Goal: Find specific page/section: Find specific page/section

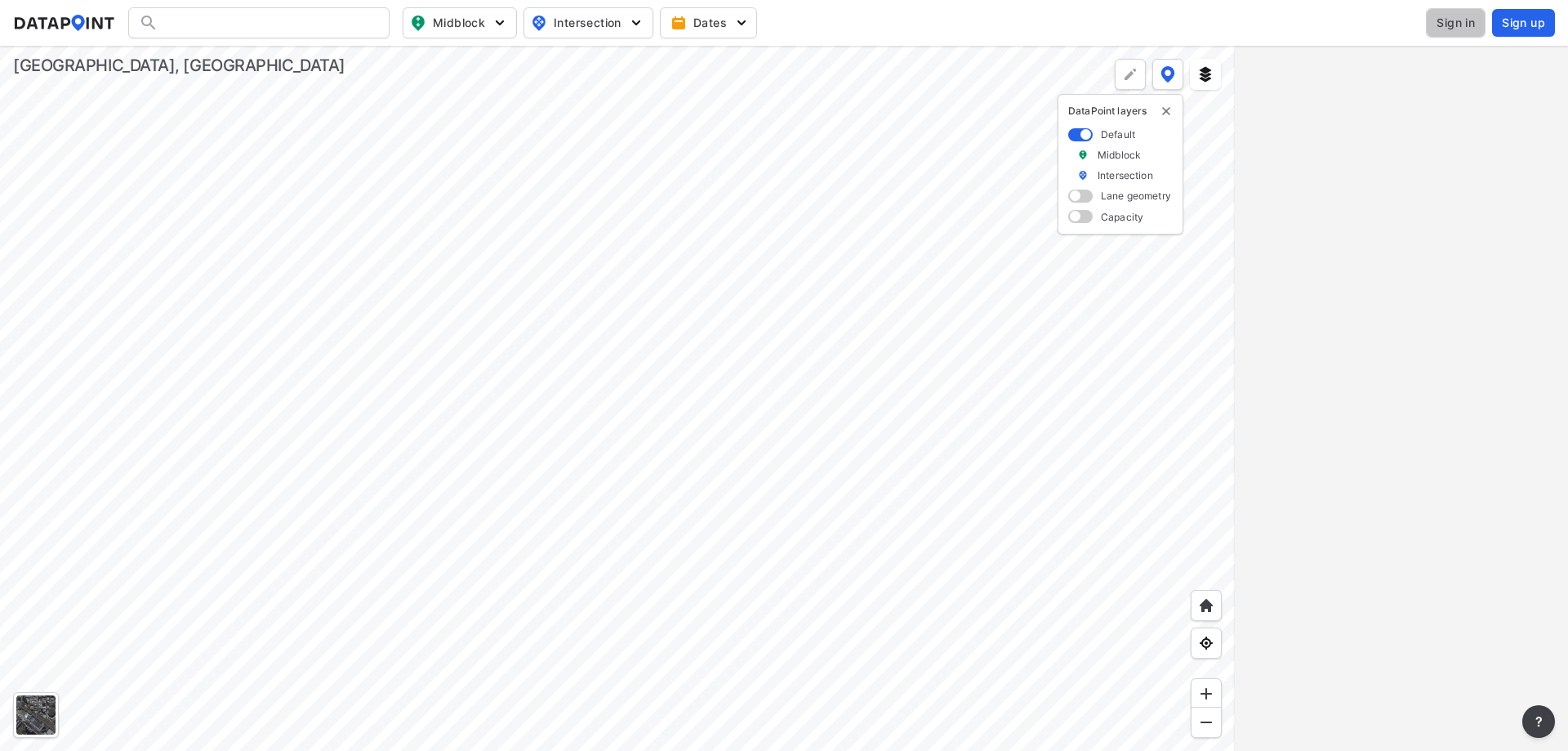
click at [1476, 29] on button "Sign in" at bounding box center [1456, 23] width 60 height 30
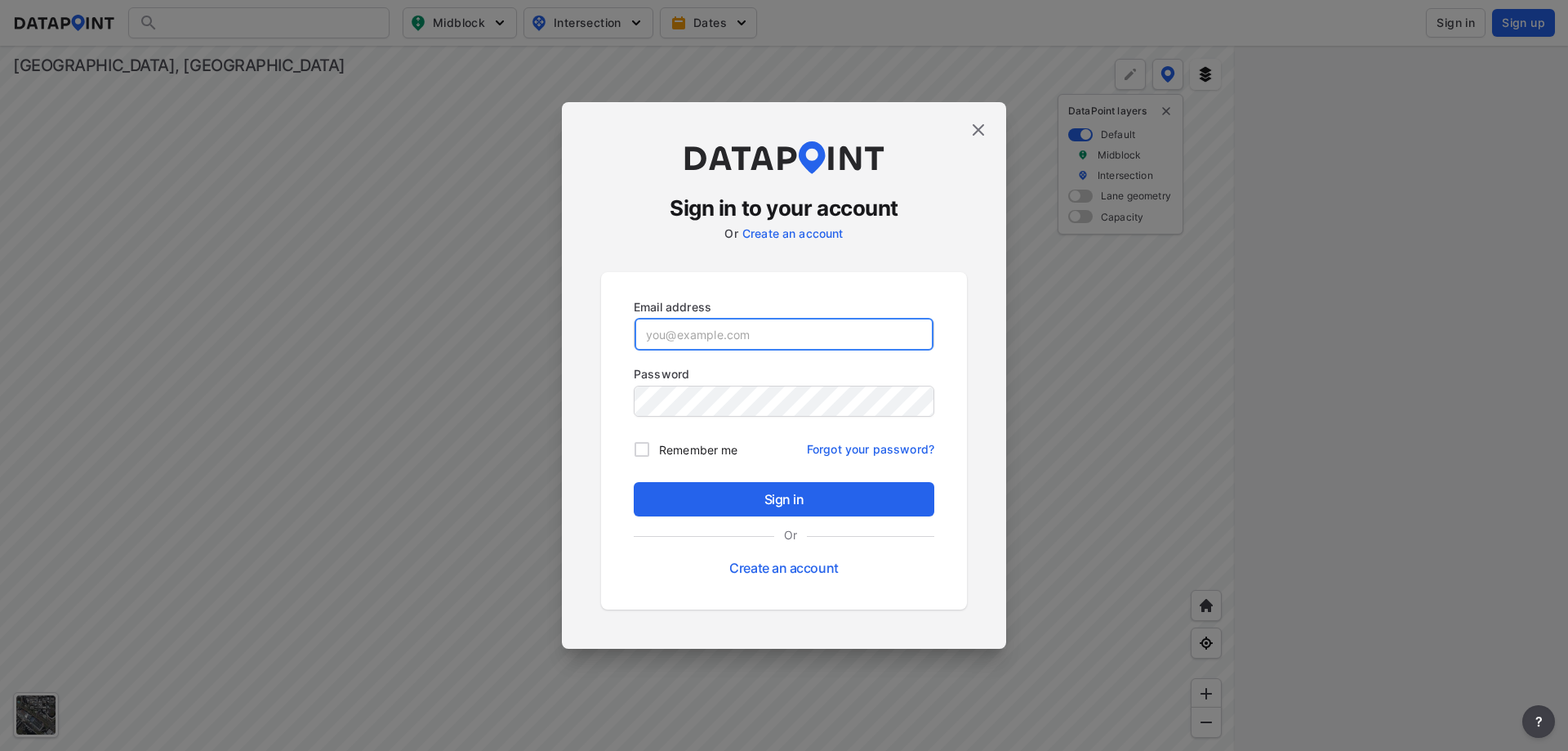
click at [760, 347] on input "email" at bounding box center [784, 334] width 299 height 32
type input "[EMAIL_ADDRESS][DOMAIN_NAME]"
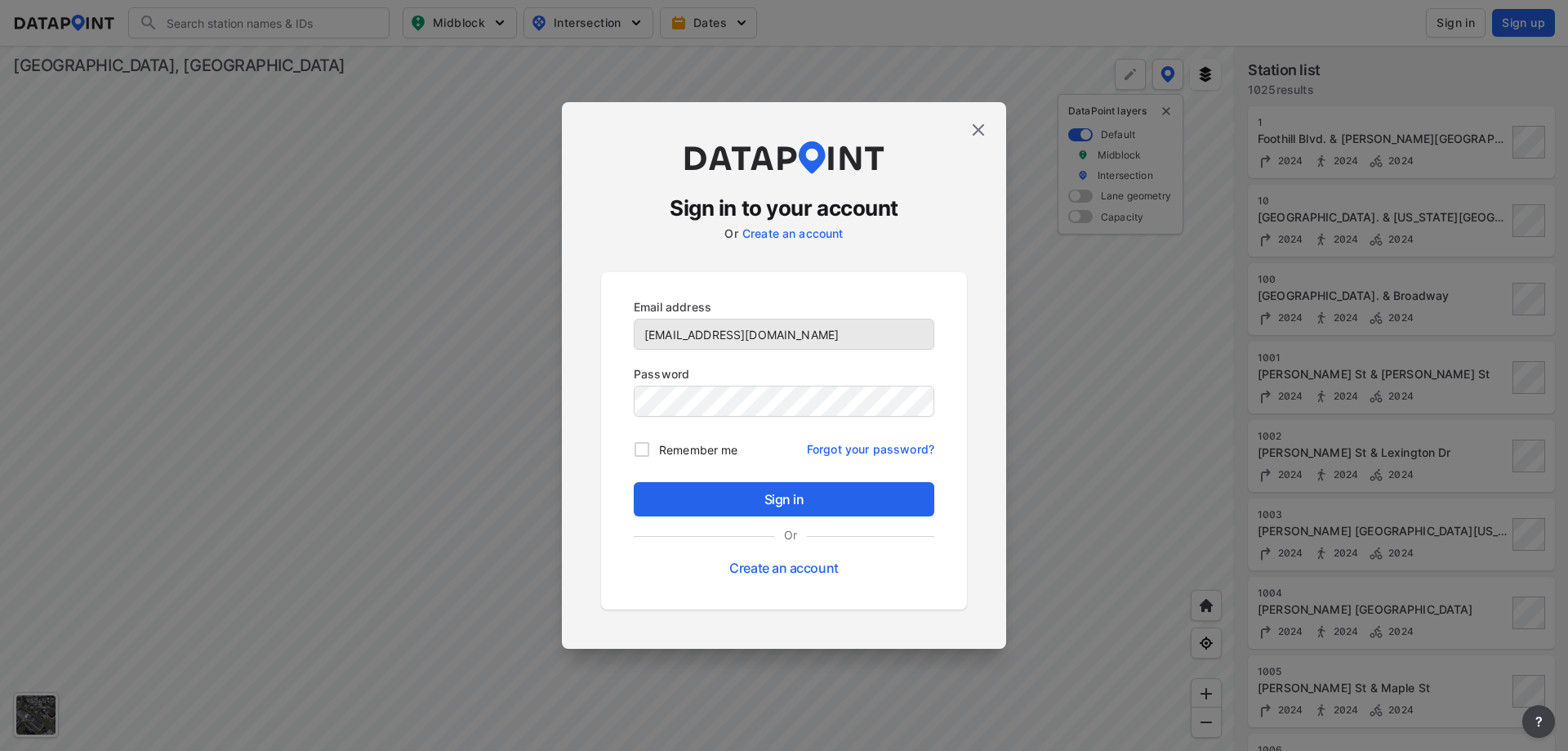
click at [744, 419] on div "Password" at bounding box center [784, 392] width 314 height 67
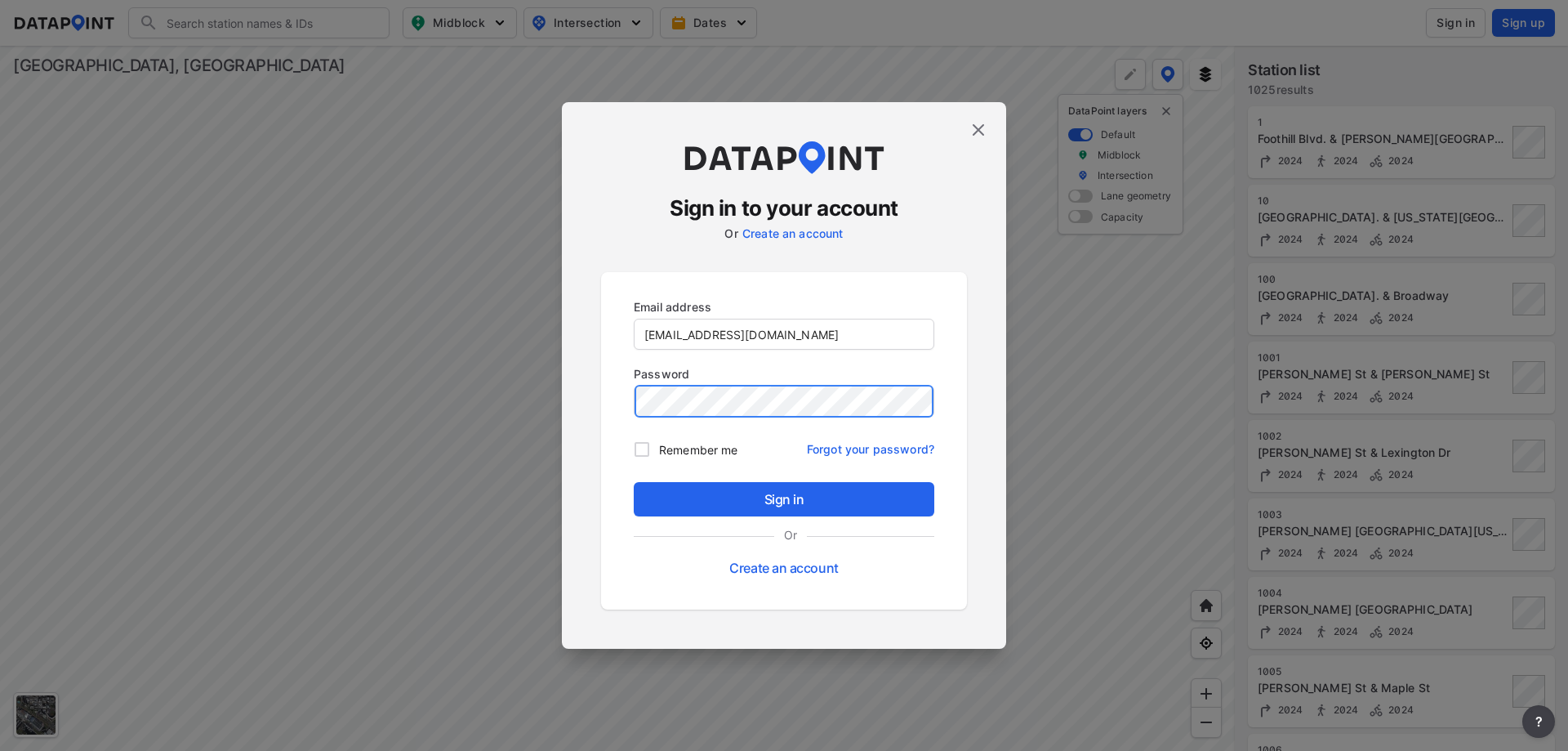
click at [634, 482] on button "Sign in" at bounding box center [784, 499] width 301 height 34
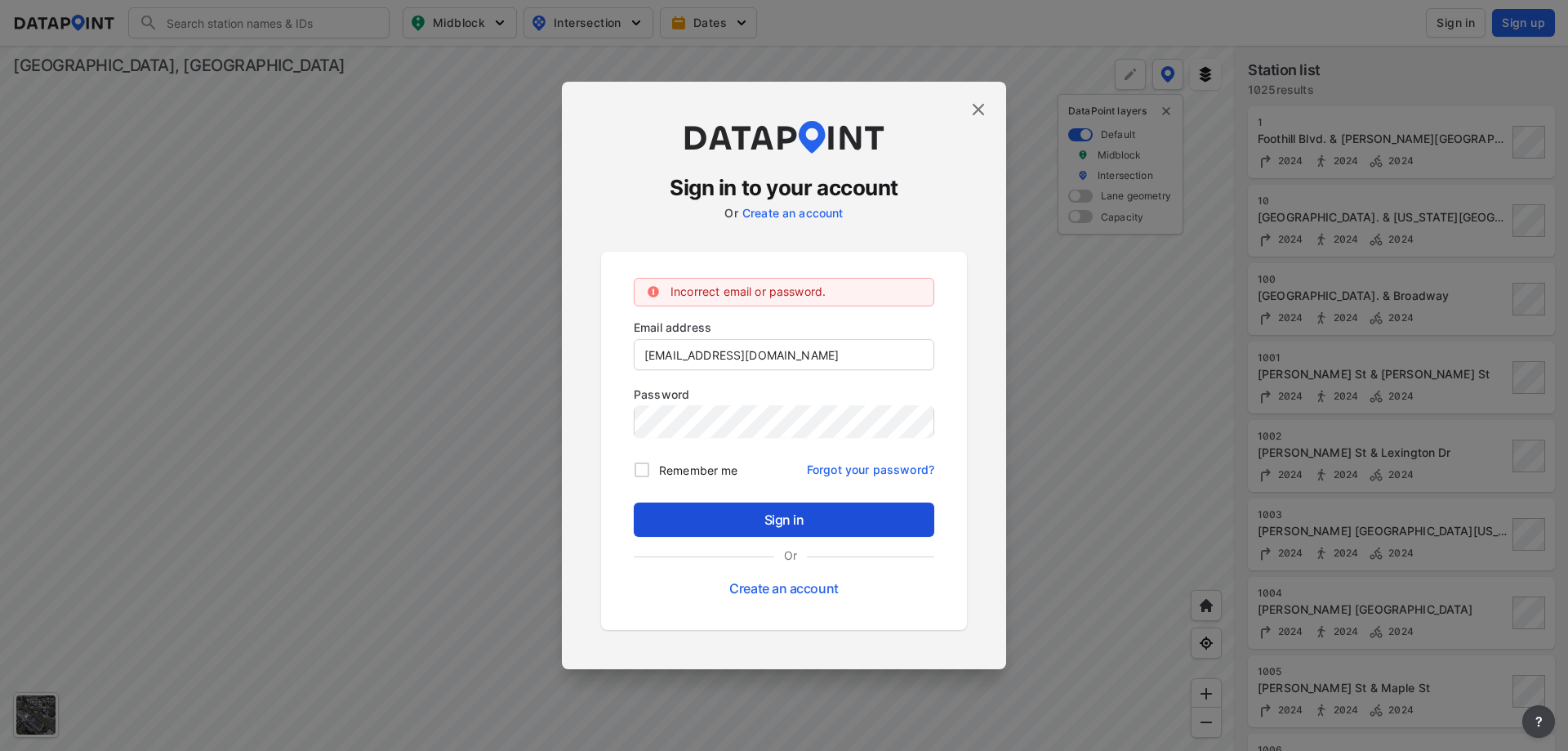
click at [764, 513] on span "Sign in" at bounding box center [784, 520] width 274 height 20
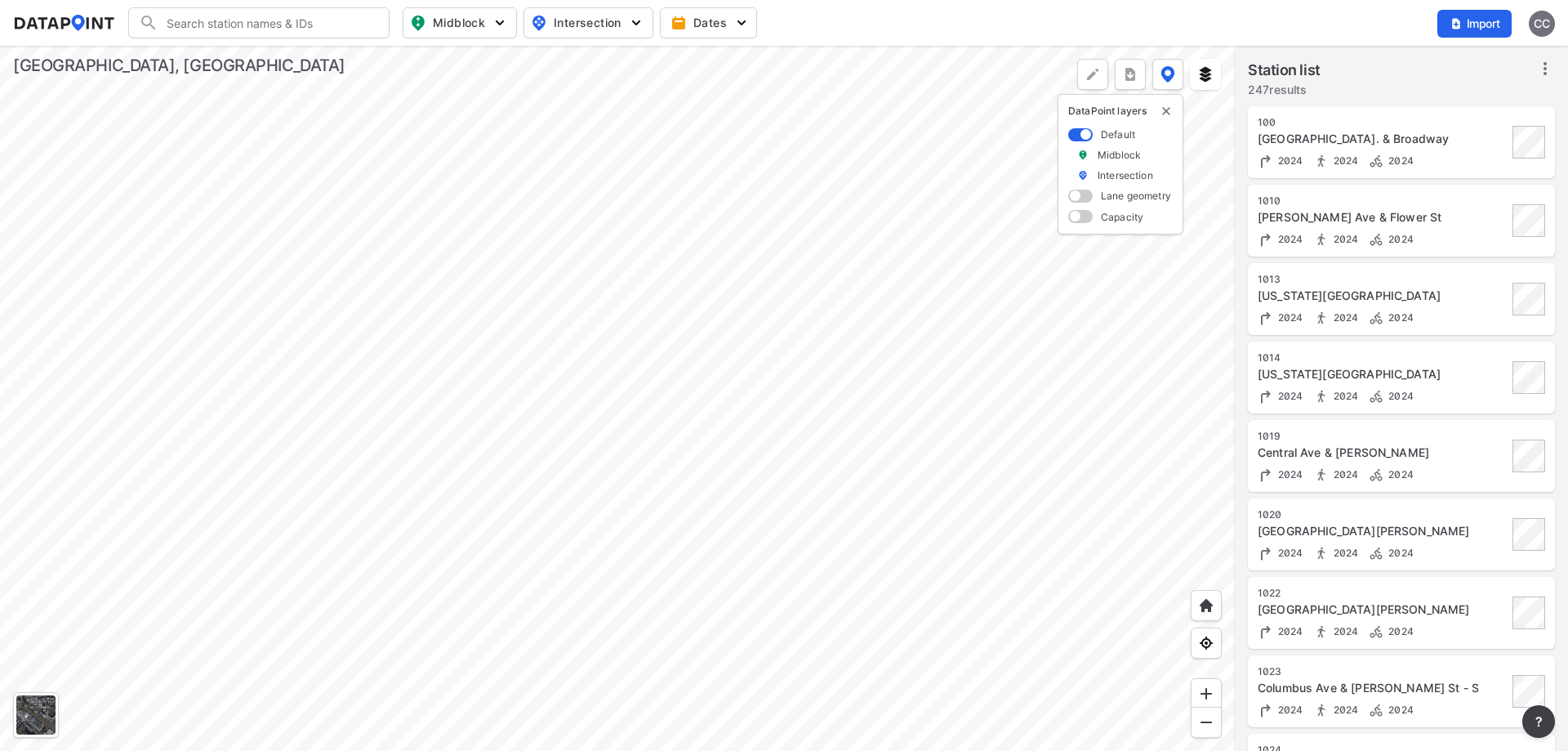
click at [846, 514] on div at bounding box center [617, 398] width 1235 height 705
click at [627, 473] on div at bounding box center [617, 398] width 1235 height 705
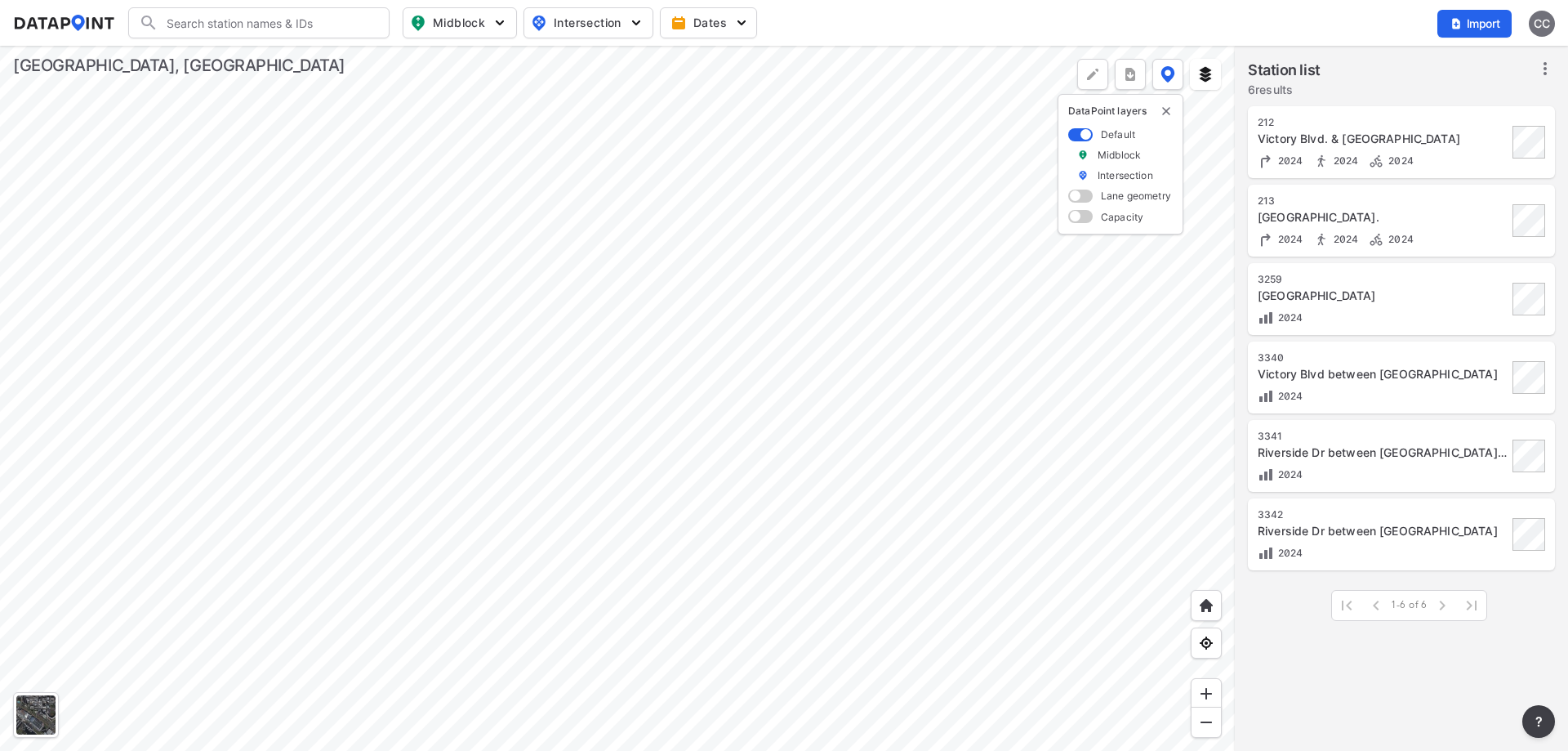
click at [712, 417] on div at bounding box center [617, 398] width 1235 height 705
click at [935, 422] on div at bounding box center [617, 398] width 1235 height 705
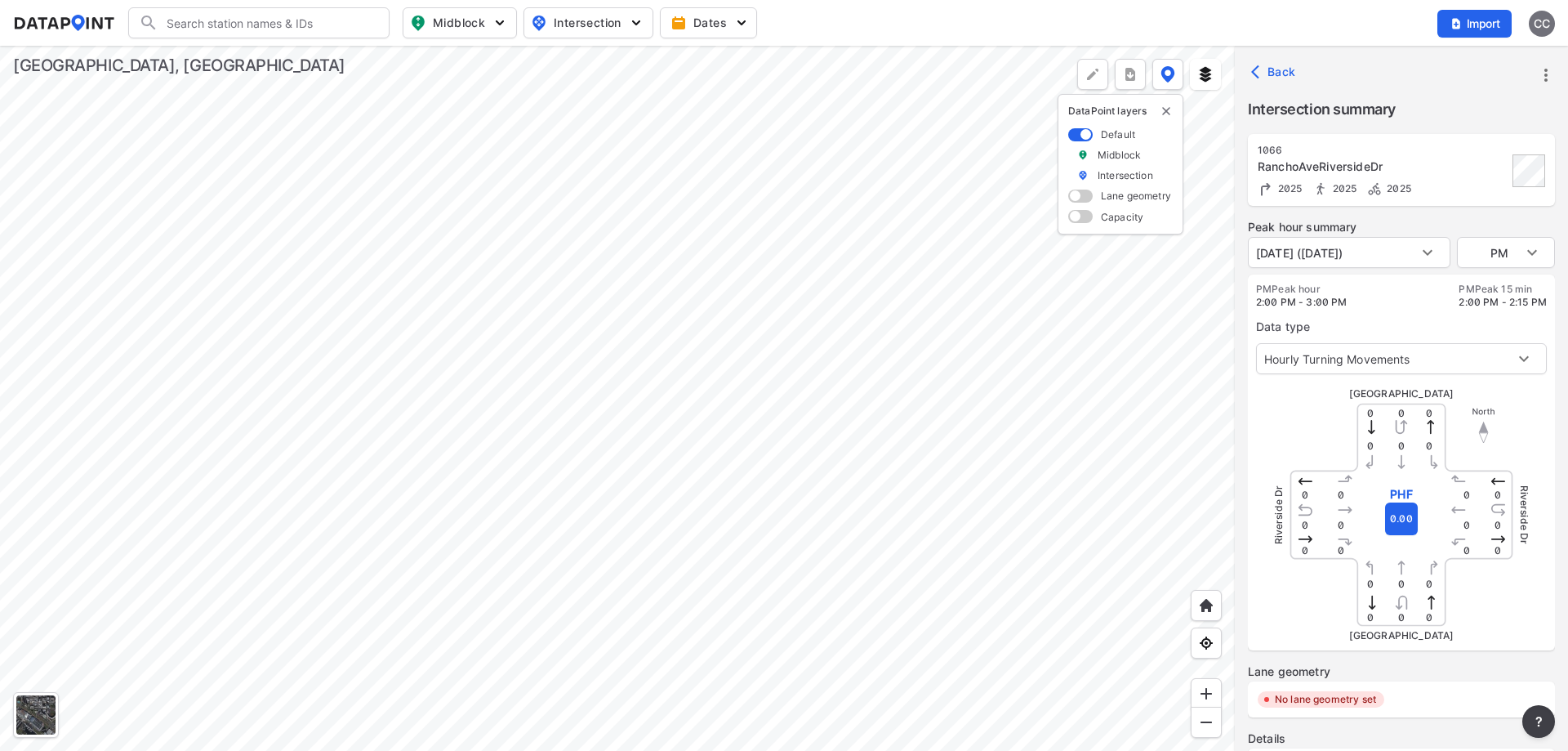
click at [904, 497] on div at bounding box center [617, 398] width 1235 height 705
click at [1400, 247] on body "Search Please enter a search term. Midblock Intersection Dates Import CC Import…" at bounding box center [784, 375] width 1568 height 751
click at [1349, 248] on li "[DATE] ([DATE])" at bounding box center [1299, 252] width 101 height 31
click at [1486, 246] on body "Search Please enter a search term. Midblock Intersection Dates Import CC Import…" at bounding box center [784, 375] width 1568 height 751
click at [1497, 195] on li "AM" at bounding box center [1505, 190] width 98 height 31
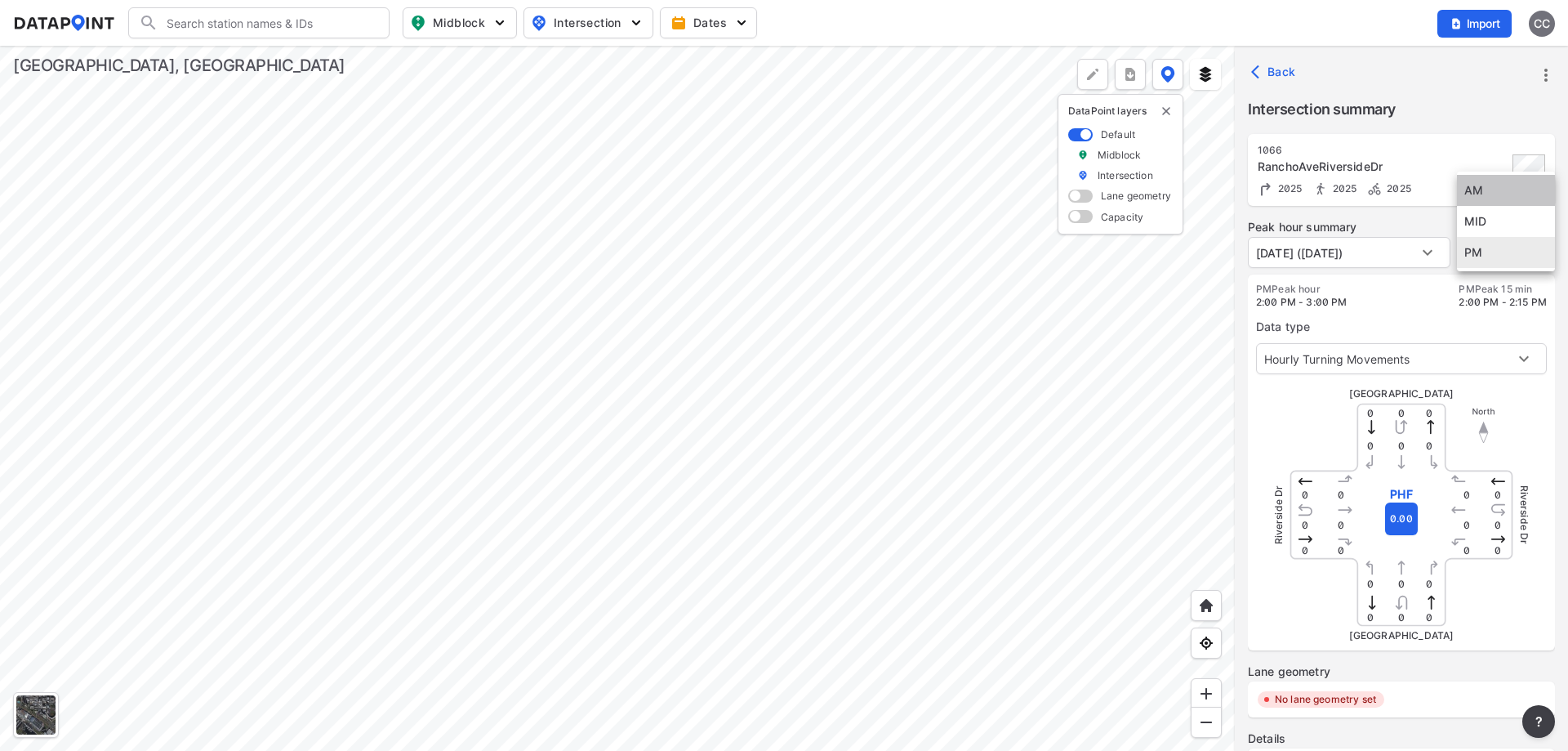
type input "AM"
click at [1462, 366] on body "Search Please enter a search term. Midblock Intersection Dates Import CC Import…" at bounding box center [784, 375] width 1568 height 751
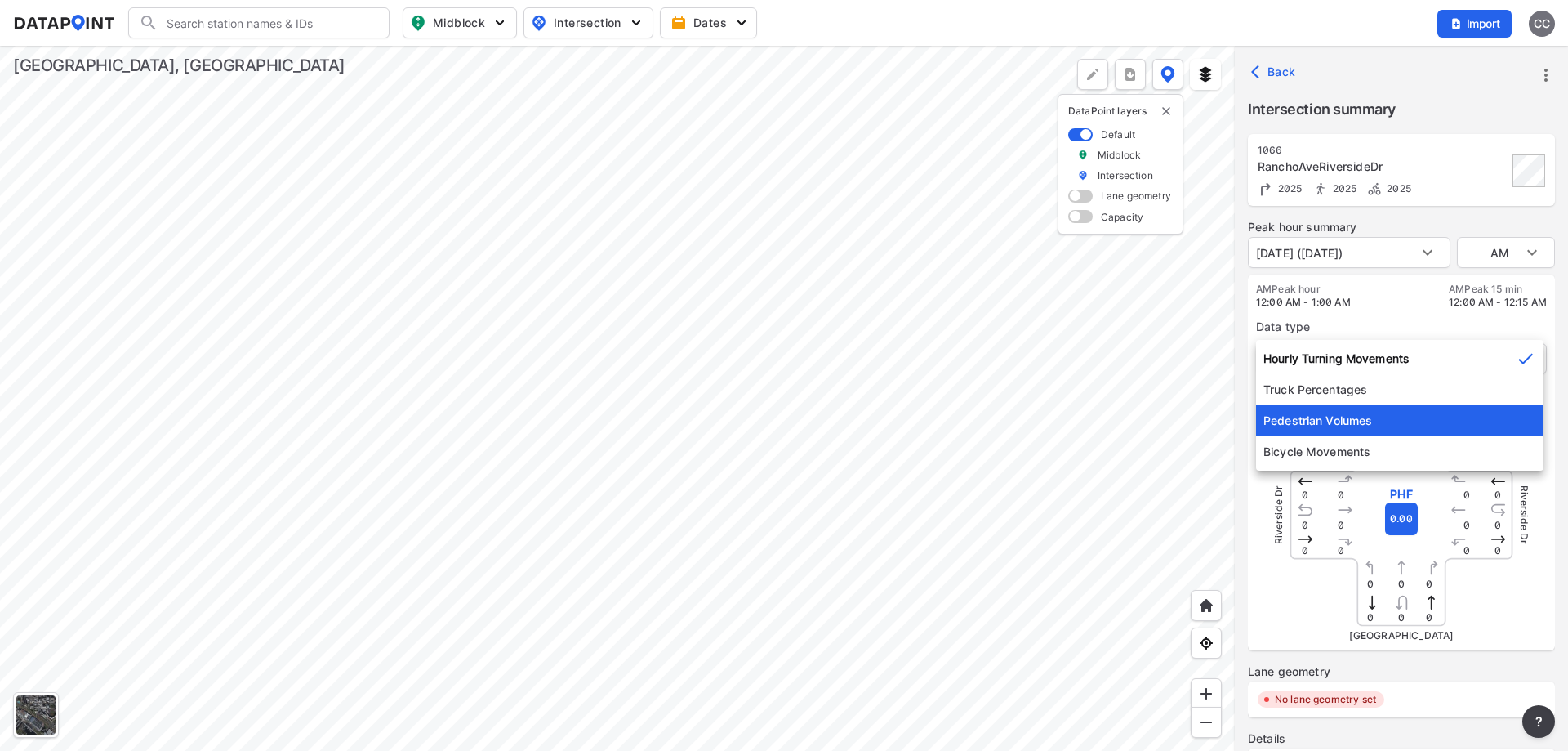
click at [1395, 413] on li "Pedestrian Volumes" at bounding box center [1400, 421] width 287 height 31
type input "2"
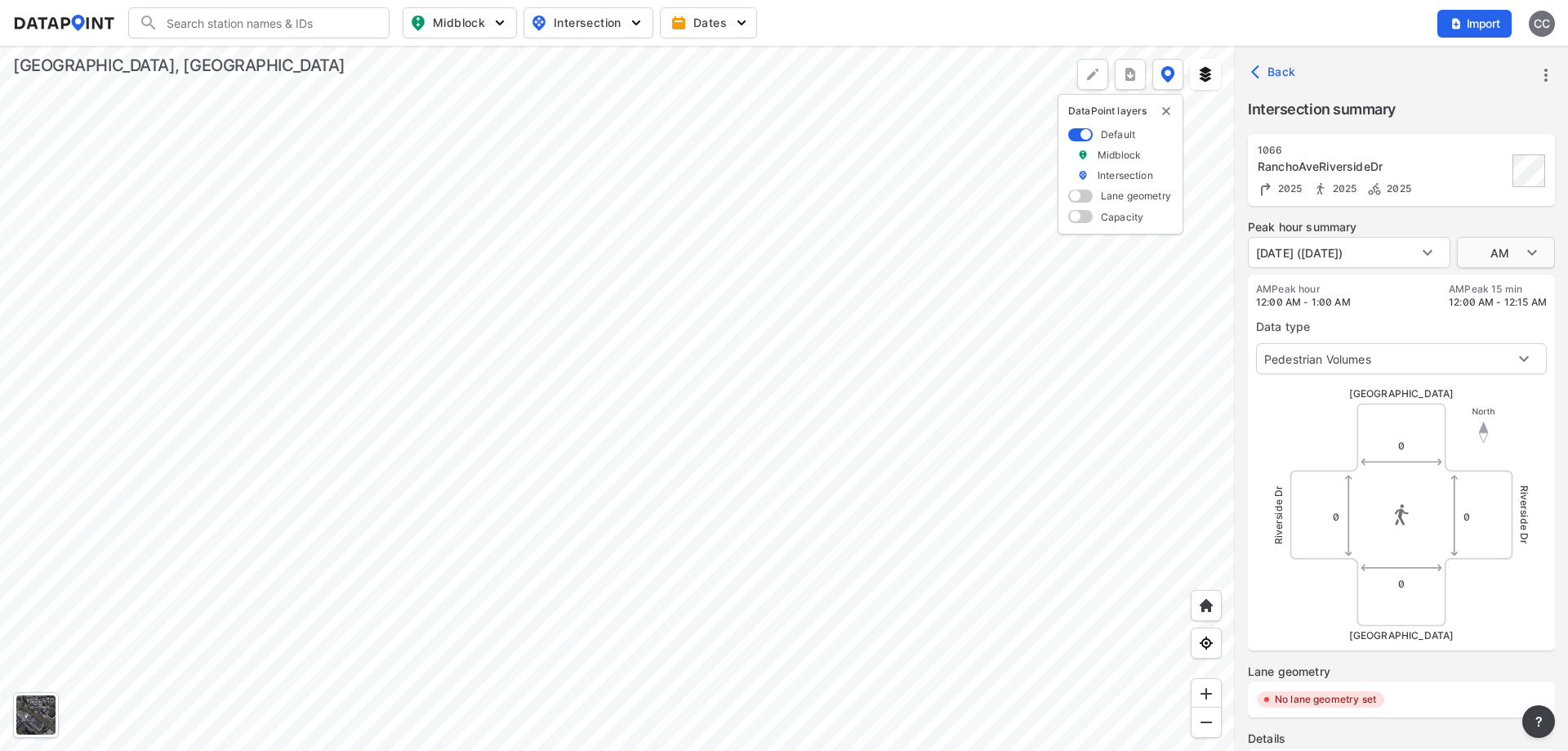
click at [1519, 260] on body "Search Please enter a search term. Midblock Intersection Dates Import CC Import…" at bounding box center [784, 375] width 1568 height 751
click at [1502, 320] on li "PM" at bounding box center [1505, 314] width 98 height 31
type input "PM"
click at [1491, 266] on body "Search Please enter a search term. Midblock Intersection Dates Import CC Import…" at bounding box center [784, 375] width 1568 height 751
click at [1491, 266] on li "PM" at bounding box center [1505, 252] width 98 height 31
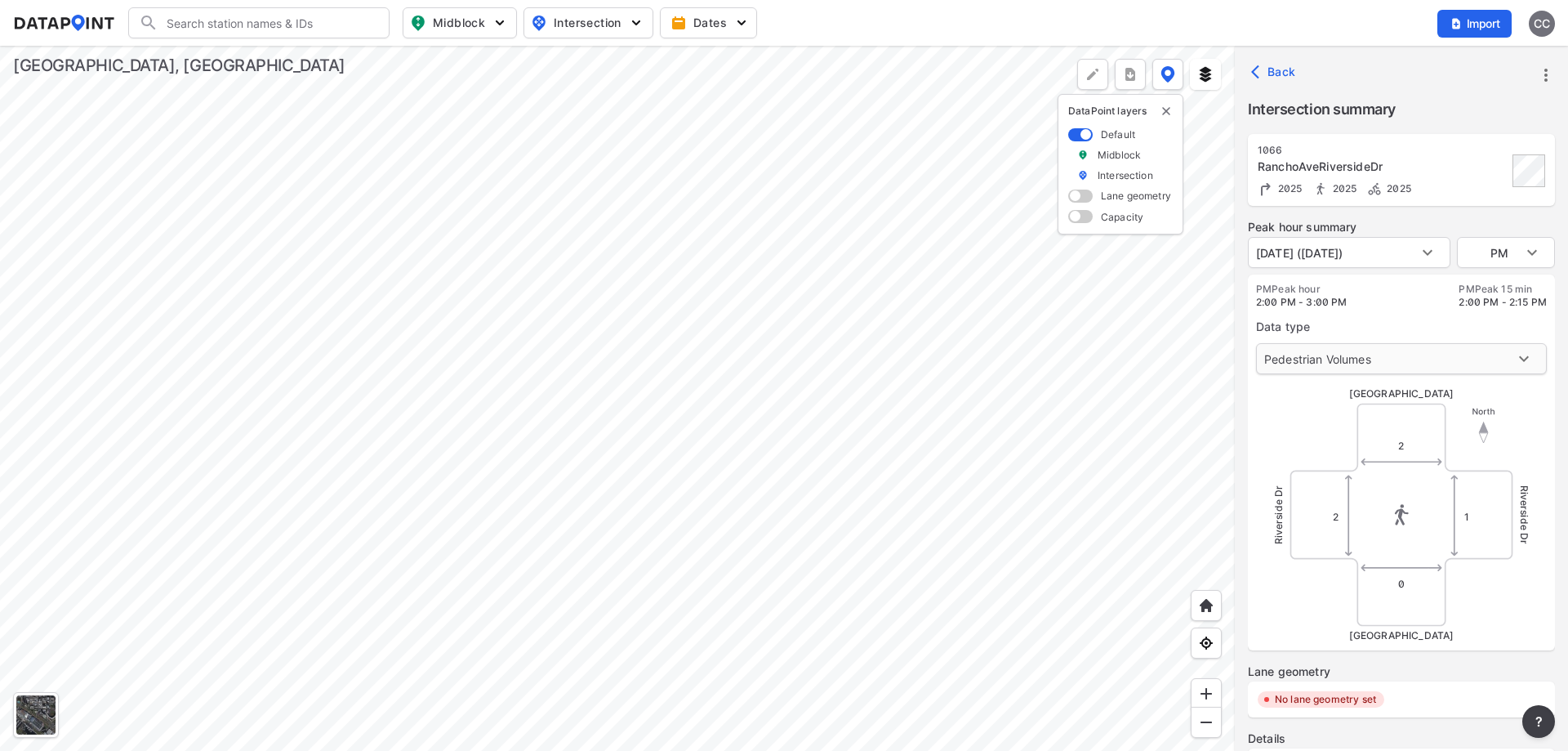
click at [1341, 349] on body "Search Please enter a search term. Midblock Intersection Dates Import CC Import…" at bounding box center [784, 375] width 1568 height 751
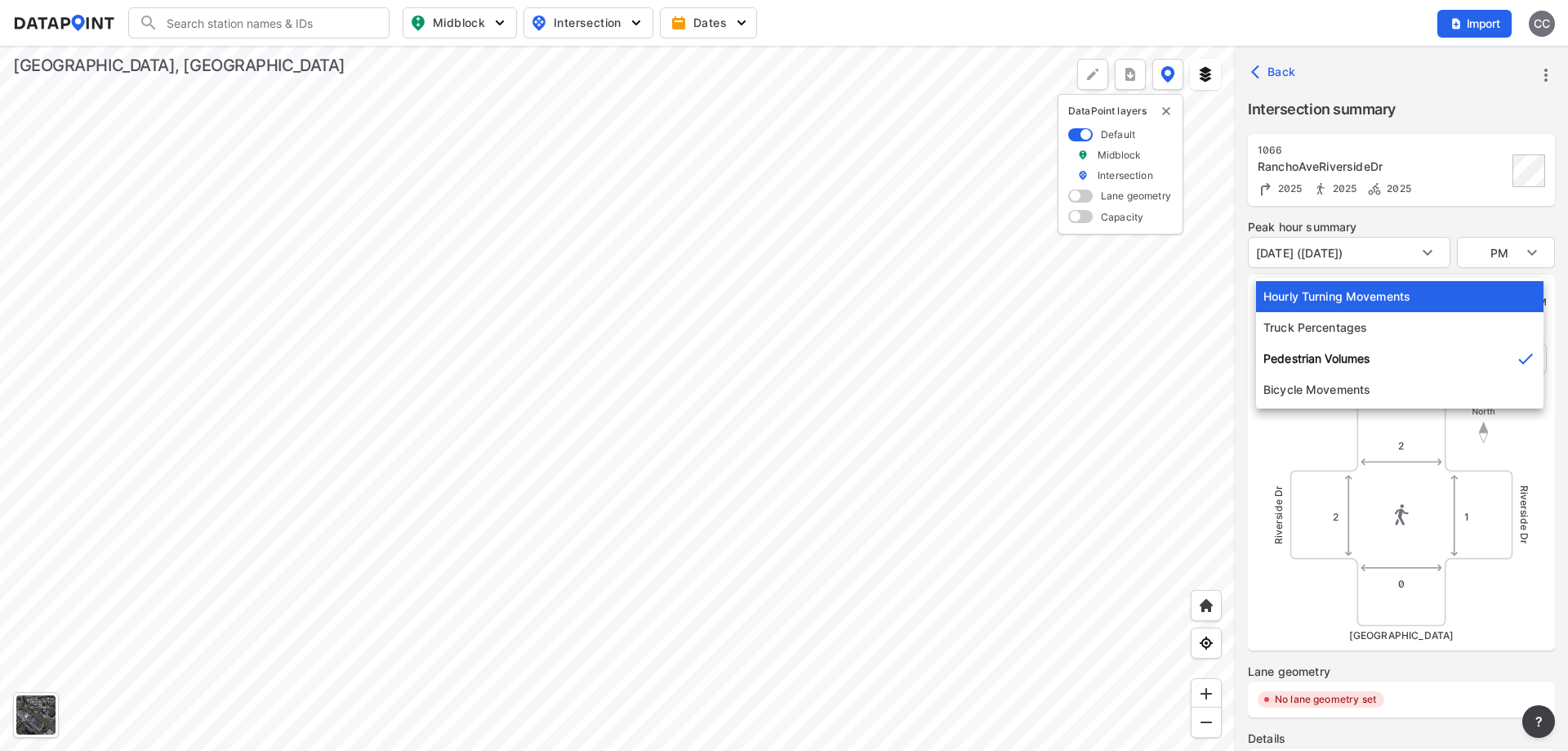
click at [1339, 286] on li "Hourly Turning Movements" at bounding box center [1400, 296] width 287 height 31
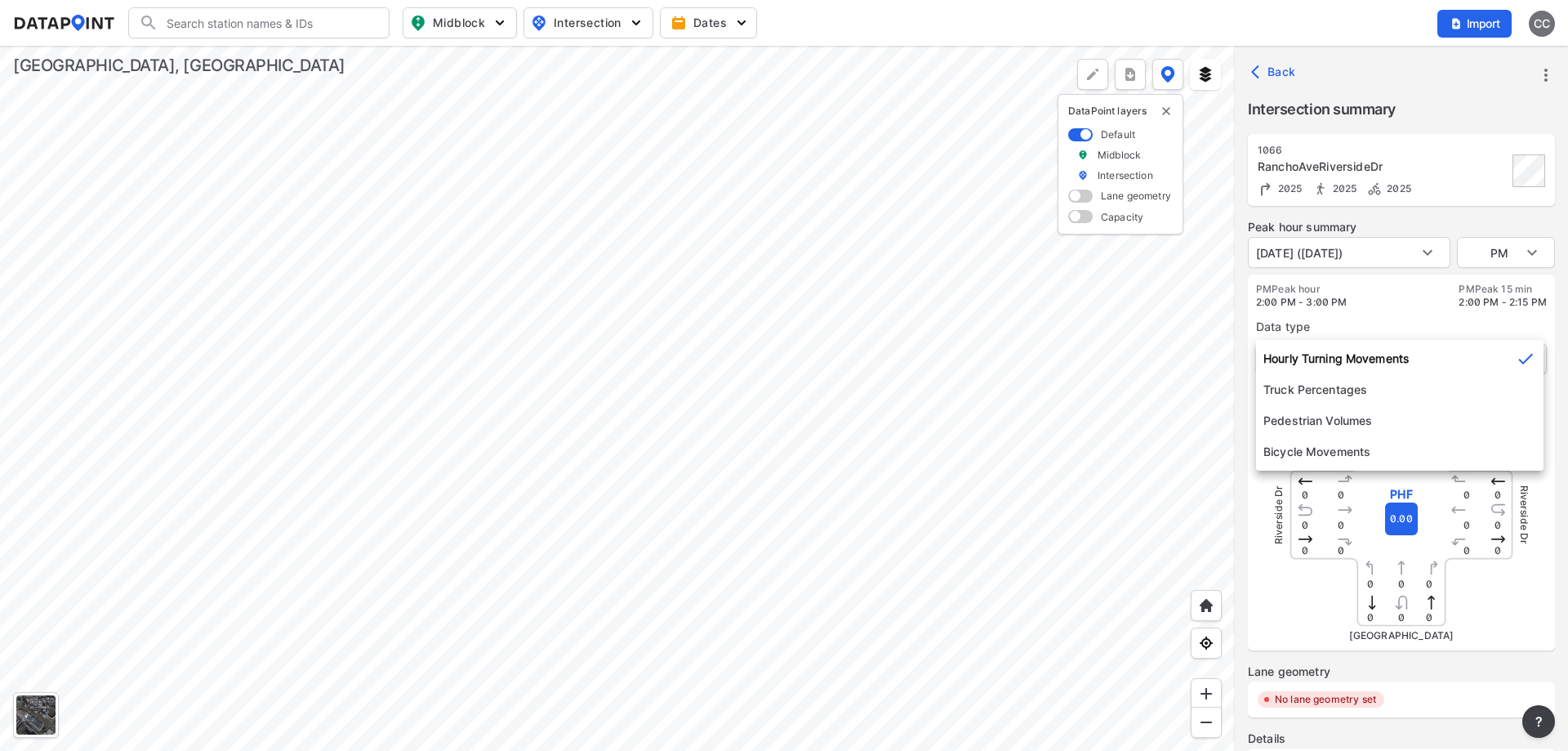
click at [1358, 360] on body "Search Please enter a search term. Midblock Intersection Dates Import CC Import…" at bounding box center [784, 375] width 1568 height 751
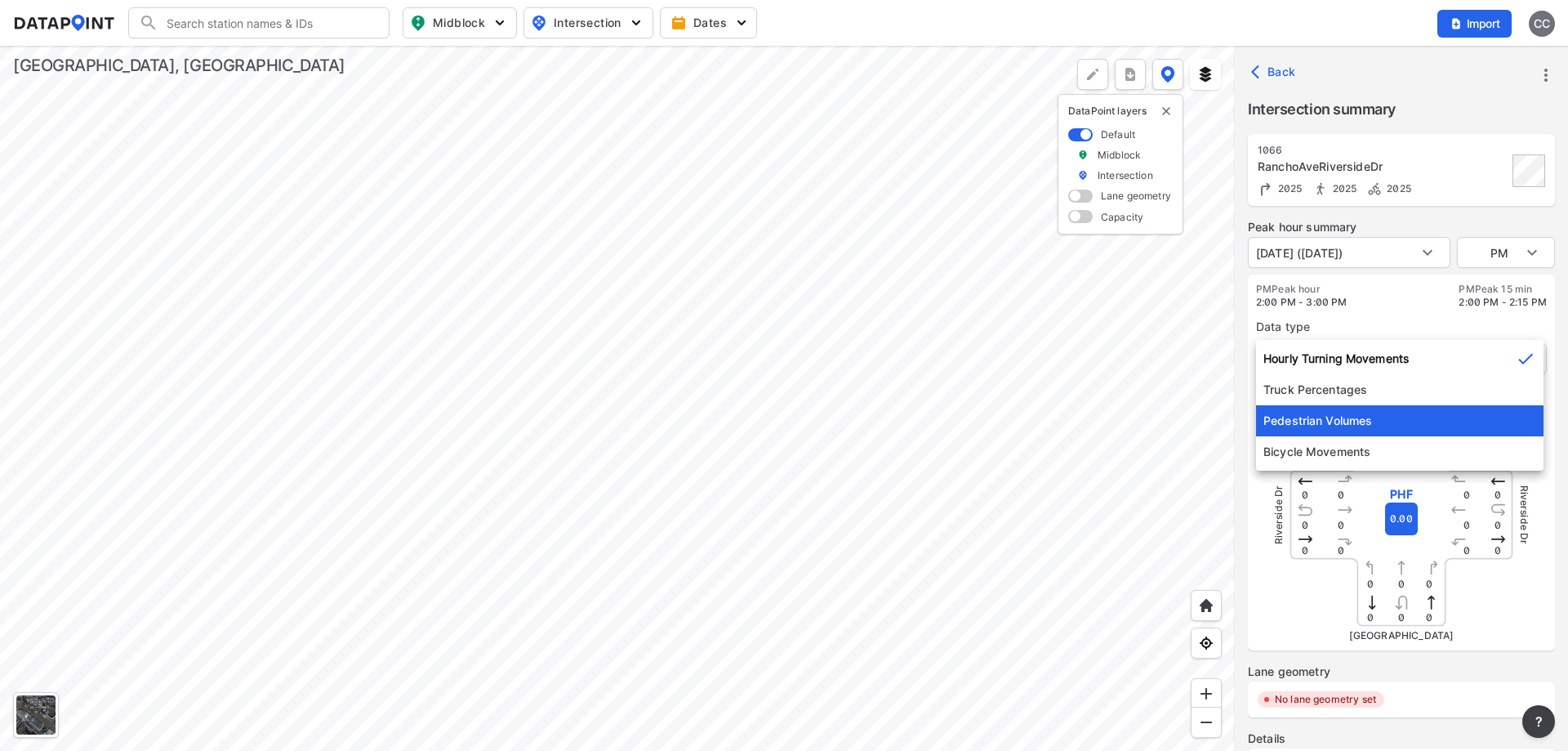
click at [1349, 428] on li "Pedestrian Volumes" at bounding box center [1400, 421] width 287 height 31
type input "2"
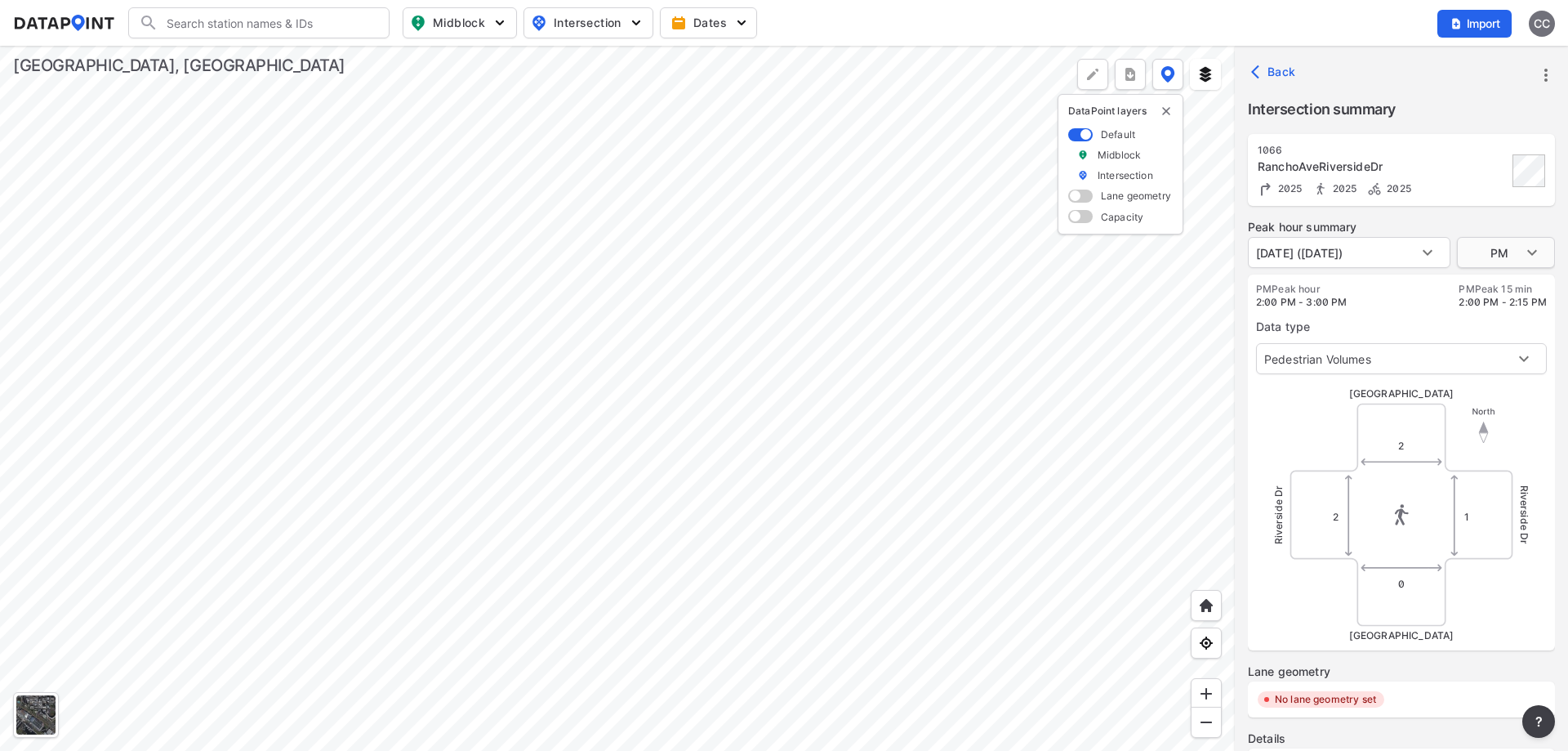
click at [1490, 252] on body "Search Please enter a search term. Midblock Intersection Dates Import CC Import…" at bounding box center [784, 375] width 1568 height 751
click at [1482, 226] on li "MID" at bounding box center [1505, 221] width 98 height 31
type input "MID"
